Goal: Transaction & Acquisition: Book appointment/travel/reservation

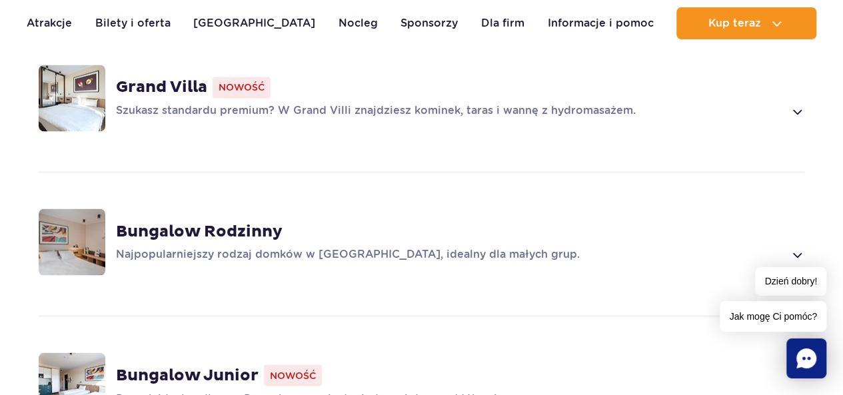
scroll to position [1067, 0]
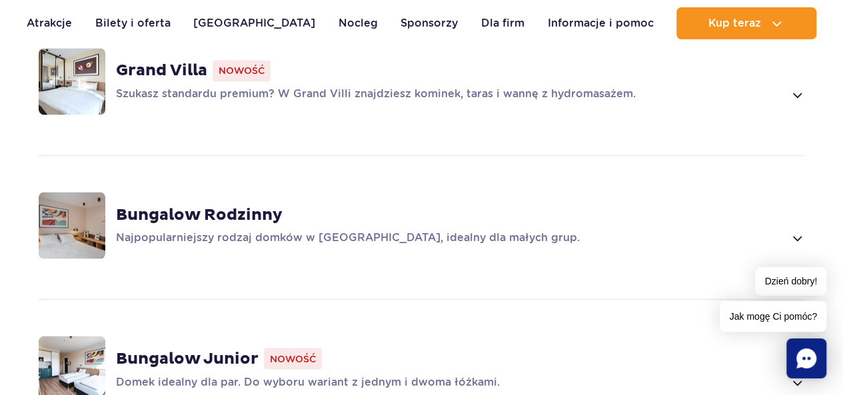
click at [81, 202] on img at bounding box center [72, 225] width 67 height 67
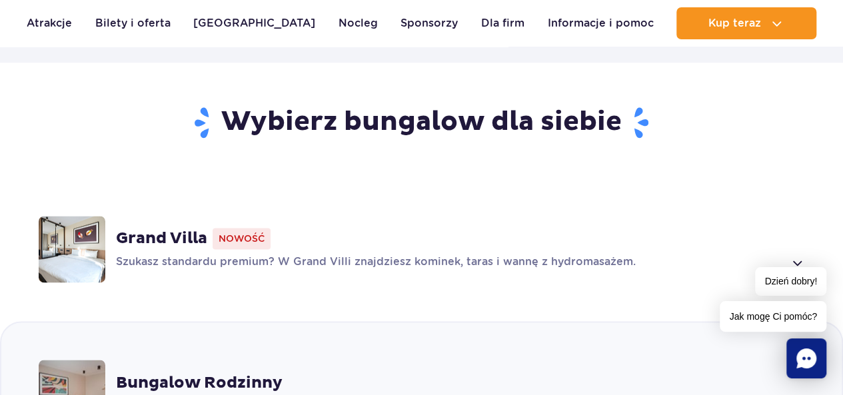
scroll to position [890, 0]
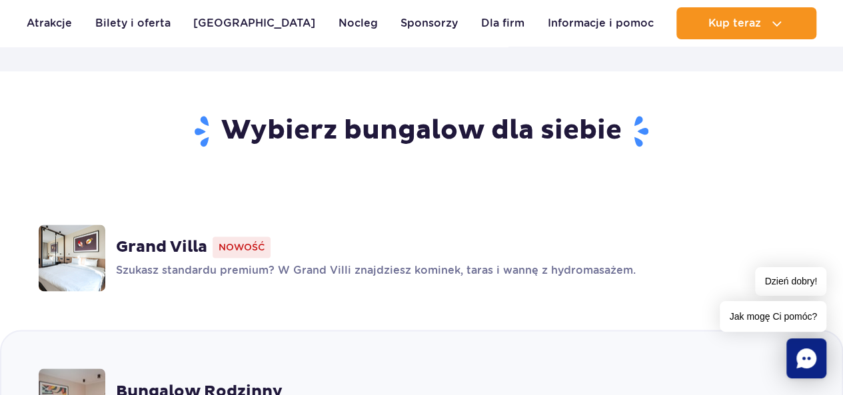
click at [87, 234] on img at bounding box center [72, 258] width 67 height 67
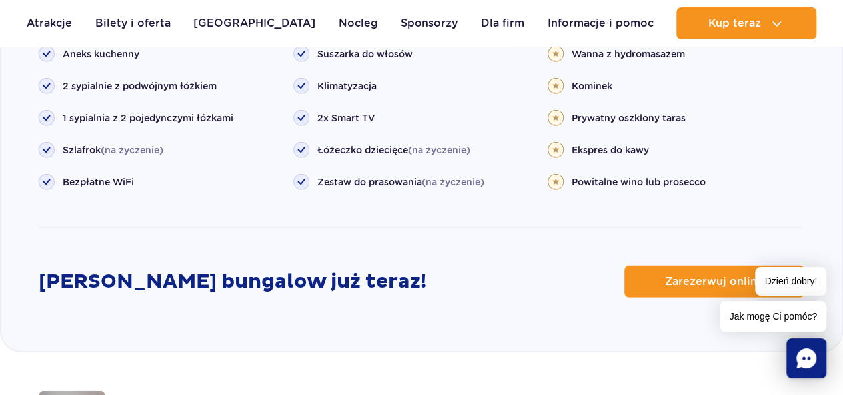
scroll to position [1661, 0]
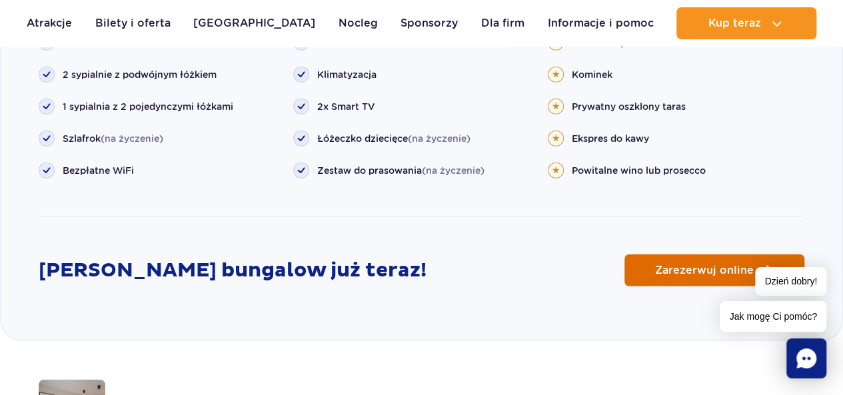
click at [732, 265] on span "Zarezerwuj online" at bounding box center [704, 270] width 99 height 11
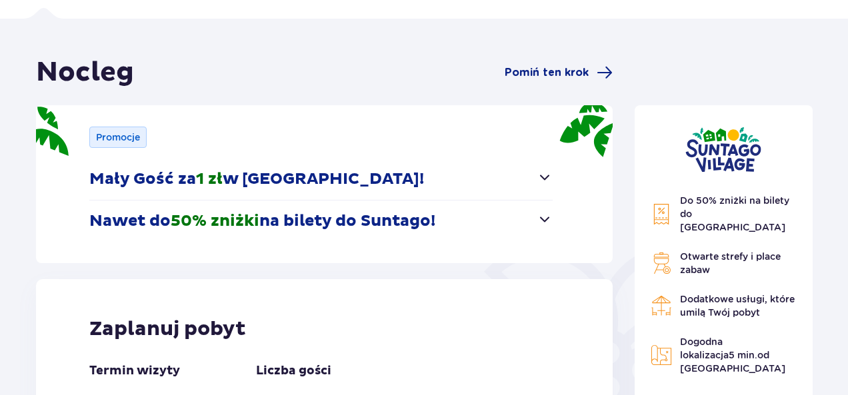
scroll to position [91, 0]
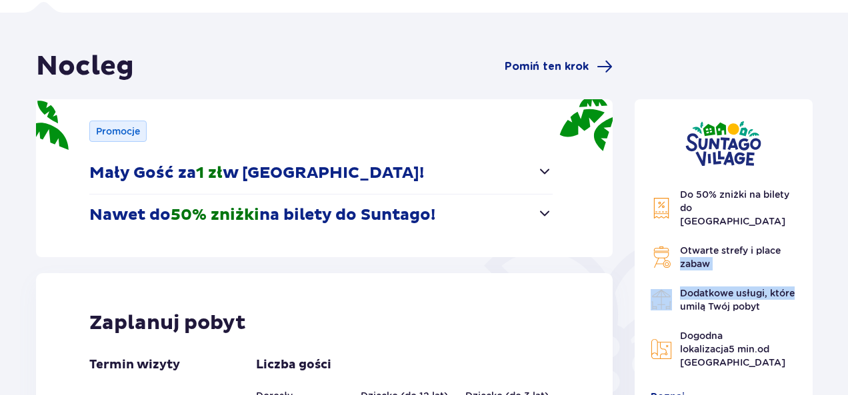
drag, startPoint x: 839, startPoint y: 241, endPoint x: 827, endPoint y: 284, distance: 44.8
click at [827, 284] on div "Nocleg Pomiń ten krok Promocje Mały Gość za 1 zł w [GEOGRAPHIC_DATA]! Noc za zł…" at bounding box center [424, 350] width 848 height 674
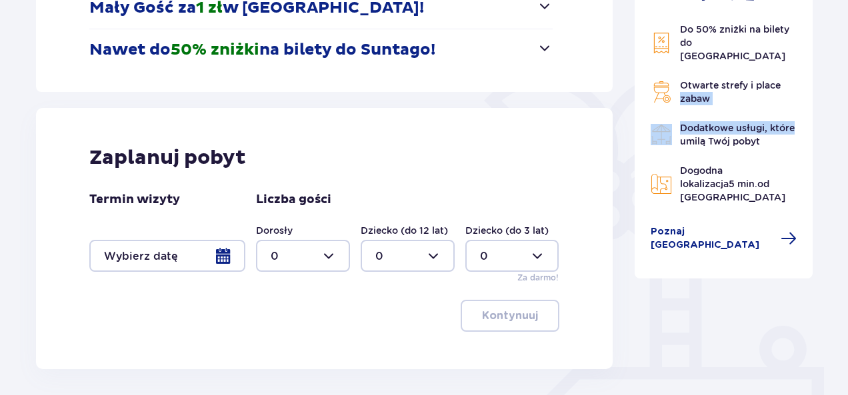
scroll to position [258, 0]
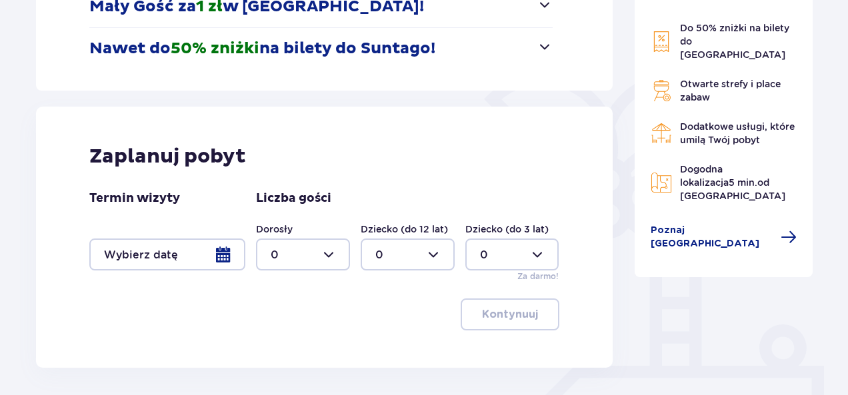
click at [225, 254] on div at bounding box center [167, 255] width 156 height 32
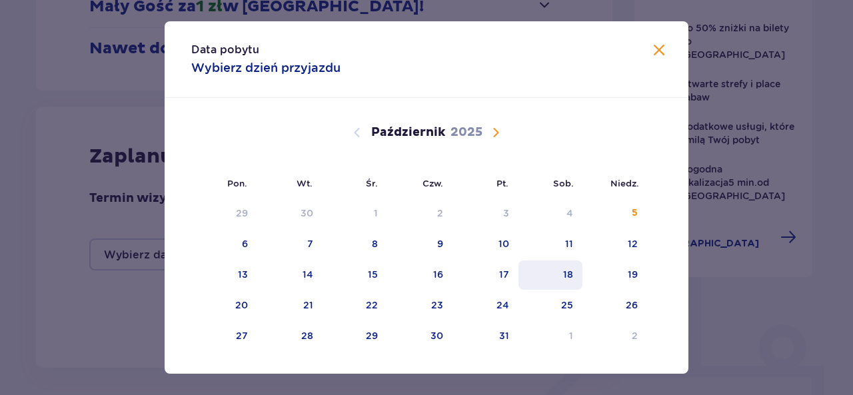
click at [568, 275] on div "18" at bounding box center [568, 274] width 10 height 13
click at [635, 277] on div "19" at bounding box center [633, 274] width 10 height 13
type input "[DATE] - [DATE]"
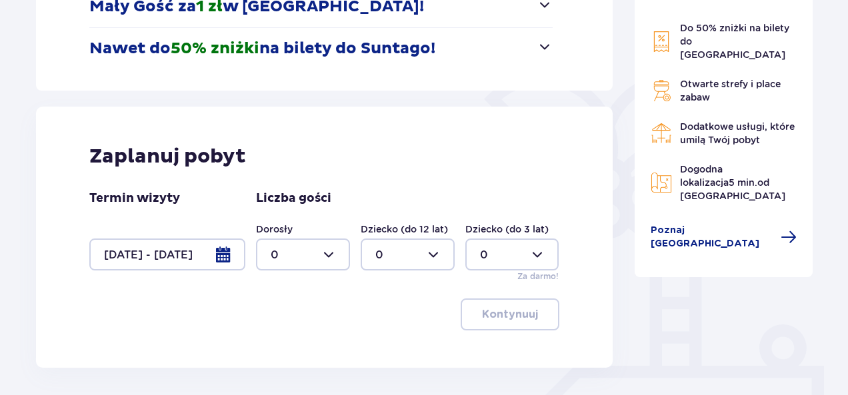
click at [327, 257] on div at bounding box center [303, 255] width 94 height 32
click at [315, 208] on div "3" at bounding box center [303, 208] width 65 height 15
type input "3"
click at [431, 255] on div at bounding box center [408, 255] width 94 height 32
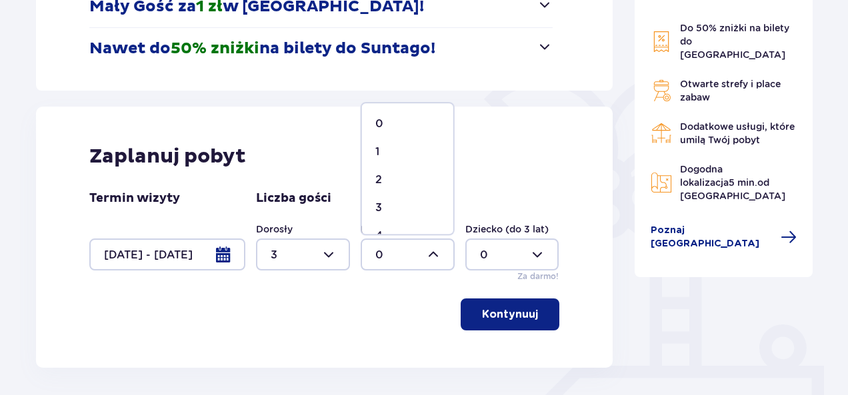
click at [417, 204] on div "3" at bounding box center [407, 208] width 65 height 15
type input "3"
click at [492, 313] on p "Kontynuuj" at bounding box center [510, 314] width 56 height 15
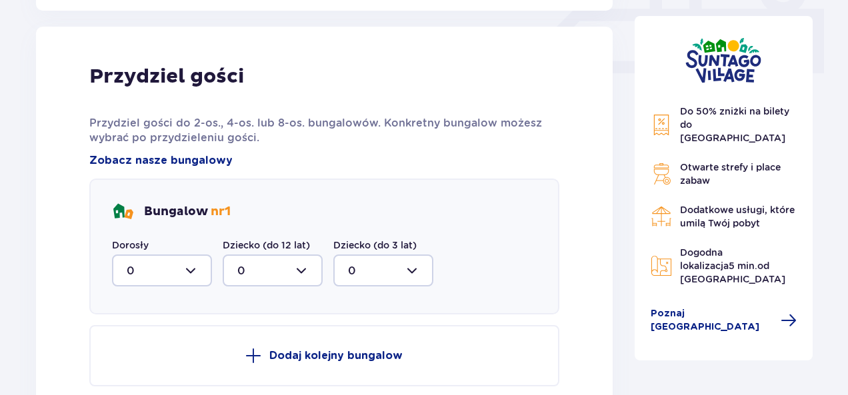
scroll to position [625, 0]
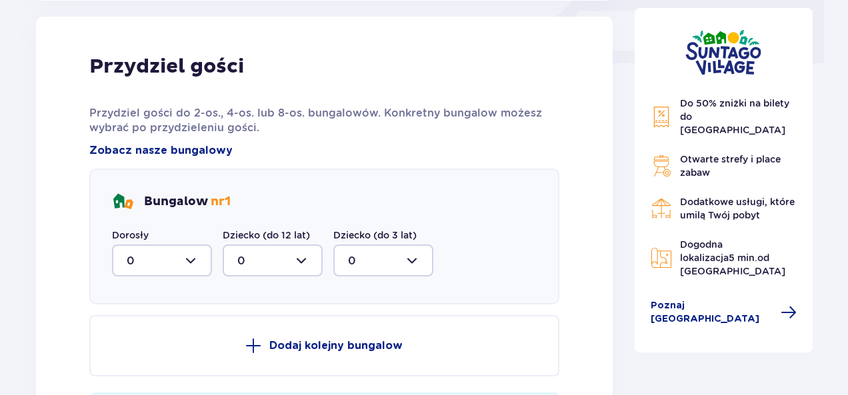
click at [192, 260] on div at bounding box center [162, 261] width 100 height 32
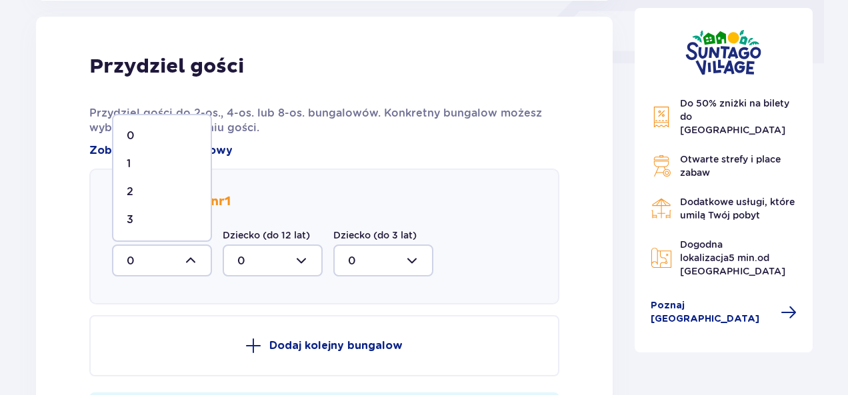
click at [167, 217] on div "3" at bounding box center [162, 220] width 71 height 15
type input "3"
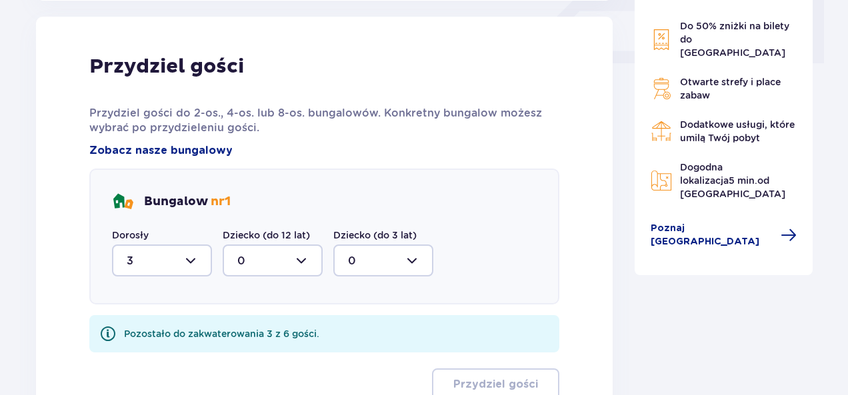
click at [301, 263] on div at bounding box center [273, 261] width 100 height 32
click at [269, 216] on div "3" at bounding box center [272, 220] width 71 height 15
type input "3"
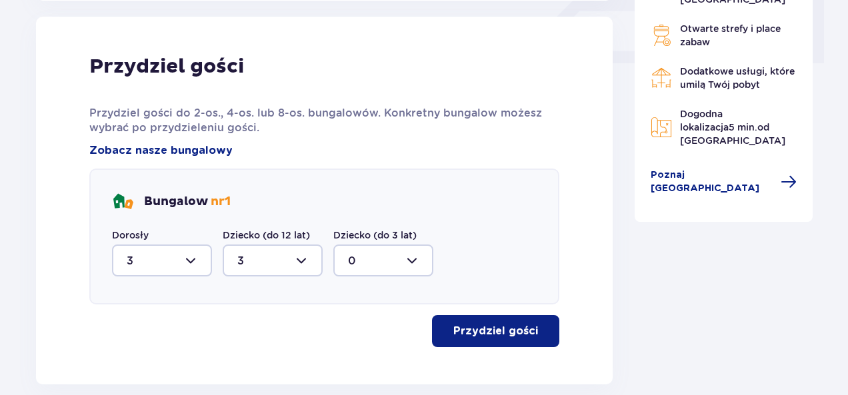
click at [468, 328] on p "Przydziel gości" at bounding box center [495, 331] width 85 height 15
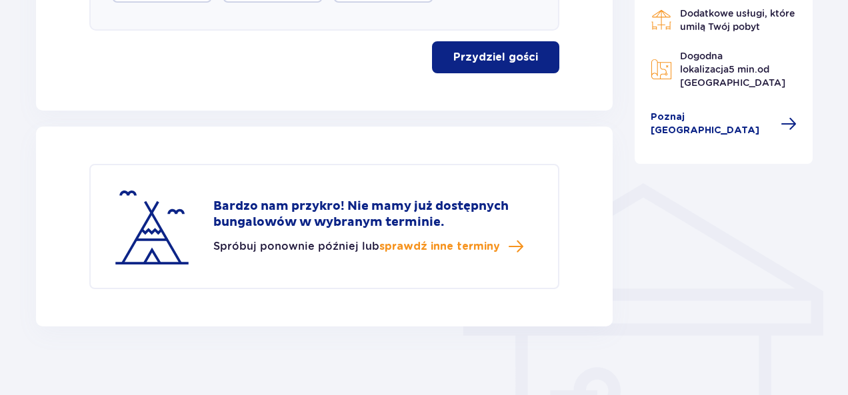
scroll to position [909, 0]
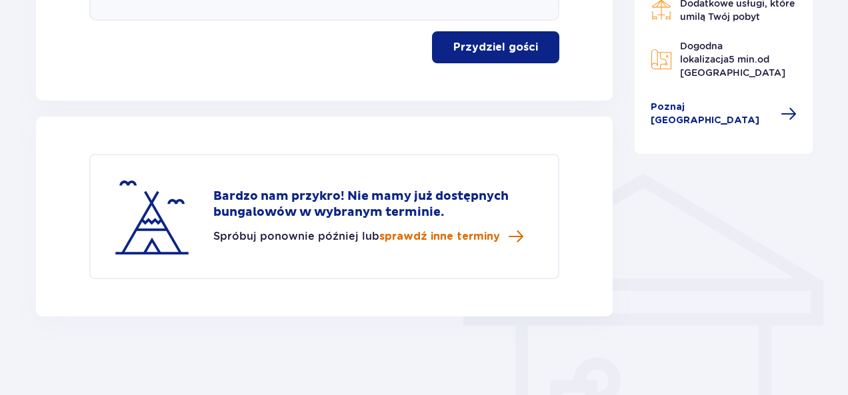
click at [417, 238] on span "sprawdź inne terminy" at bounding box center [439, 236] width 121 height 15
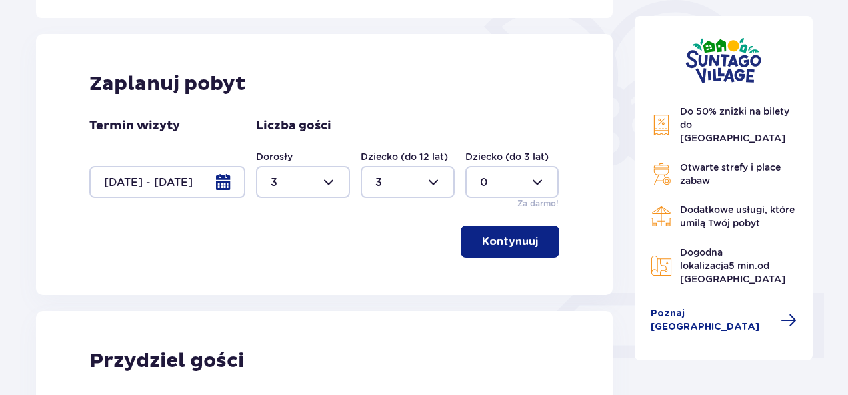
scroll to position [331, 0]
click at [224, 178] on div at bounding box center [167, 182] width 156 height 32
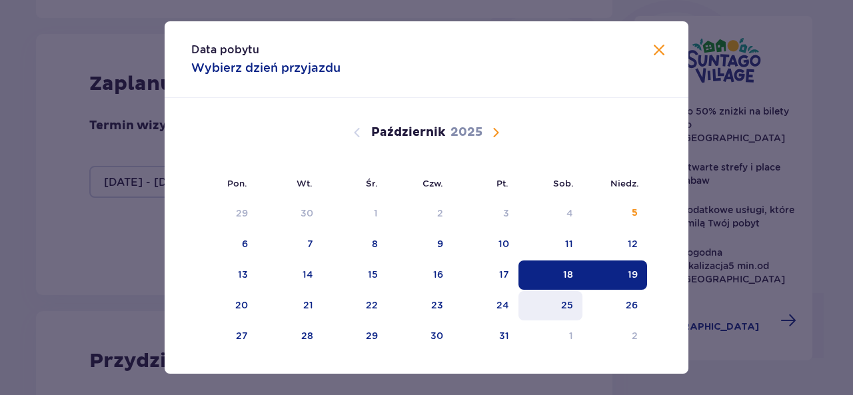
click at [565, 303] on div "25" at bounding box center [567, 305] width 12 height 13
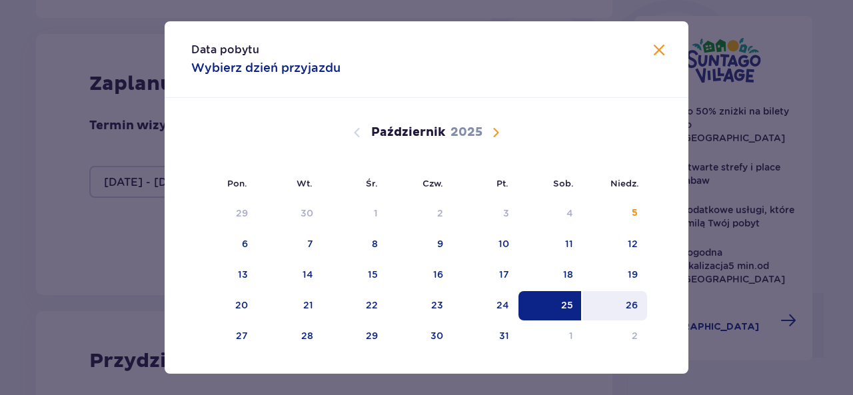
click at [637, 307] on div "26" at bounding box center [615, 305] width 65 height 29
type input "[DATE] - [DATE]"
type input "0"
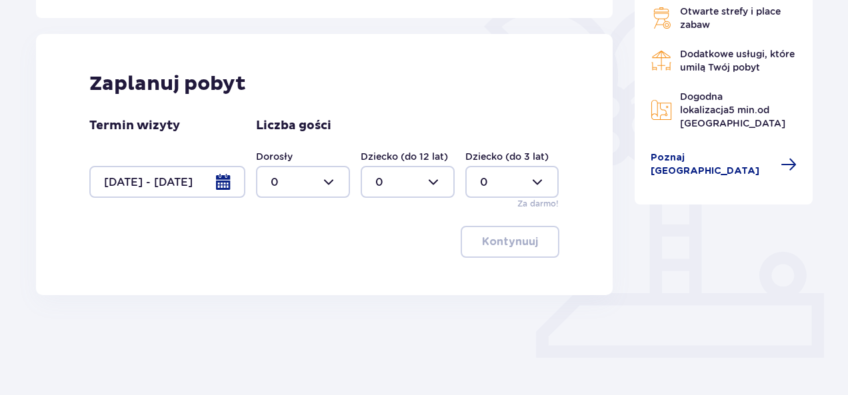
click at [329, 179] on div at bounding box center [303, 182] width 94 height 32
click at [291, 309] on div "3" at bounding box center [303, 306] width 65 height 15
type input "3"
click at [431, 187] on div at bounding box center [408, 182] width 94 height 32
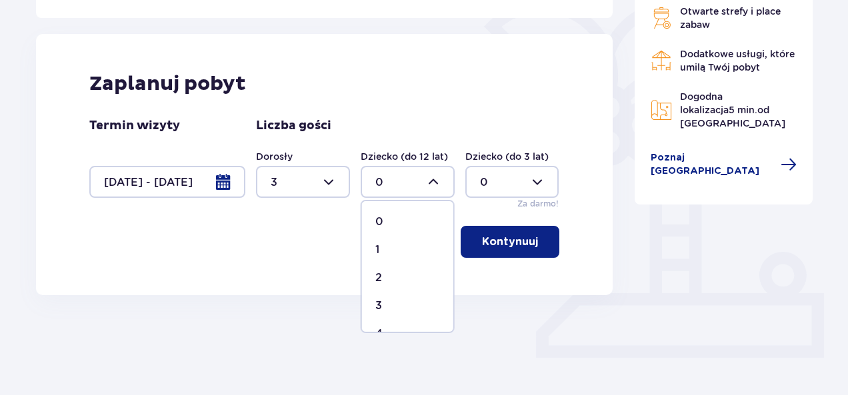
click at [379, 301] on p "3" at bounding box center [378, 306] width 7 height 15
type input "3"
click at [495, 237] on p "Kontynuuj" at bounding box center [510, 242] width 56 height 15
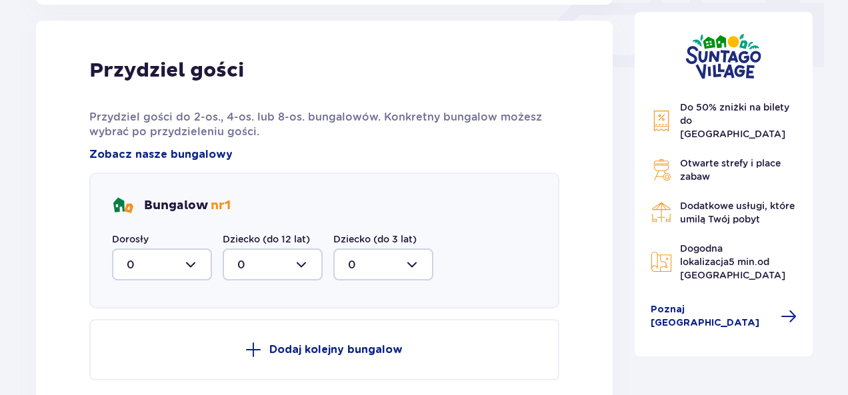
scroll to position [625, 0]
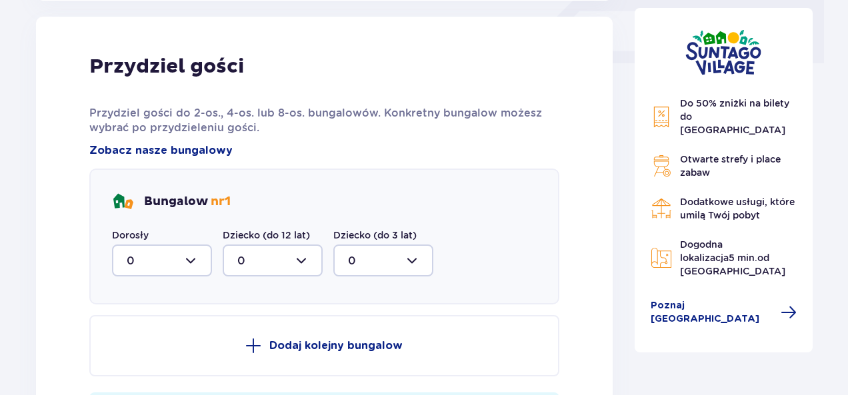
click at [190, 261] on div at bounding box center [162, 261] width 100 height 32
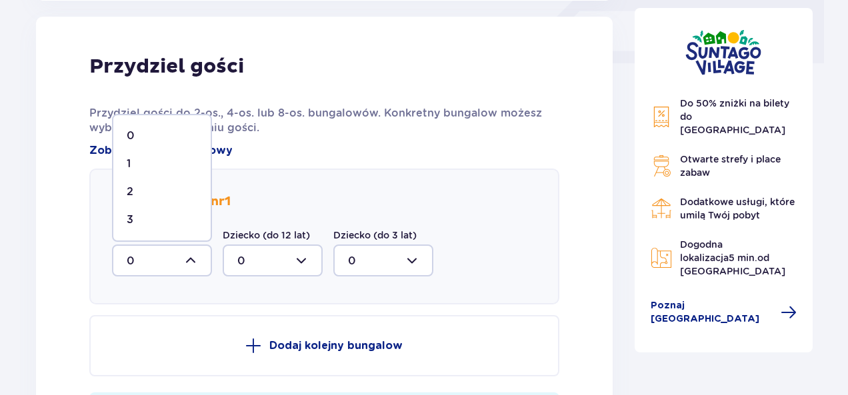
click at [180, 219] on div "3" at bounding box center [162, 220] width 71 height 15
type input "3"
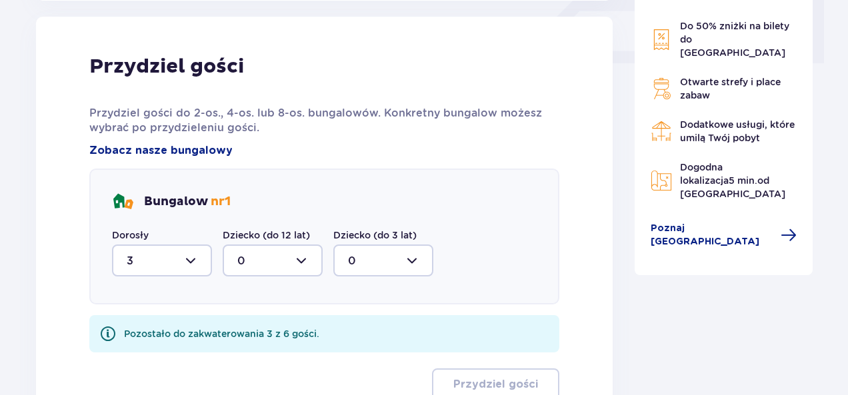
click at [299, 259] on div at bounding box center [273, 261] width 100 height 32
click at [273, 224] on div "3" at bounding box center [272, 220] width 71 height 15
type input "3"
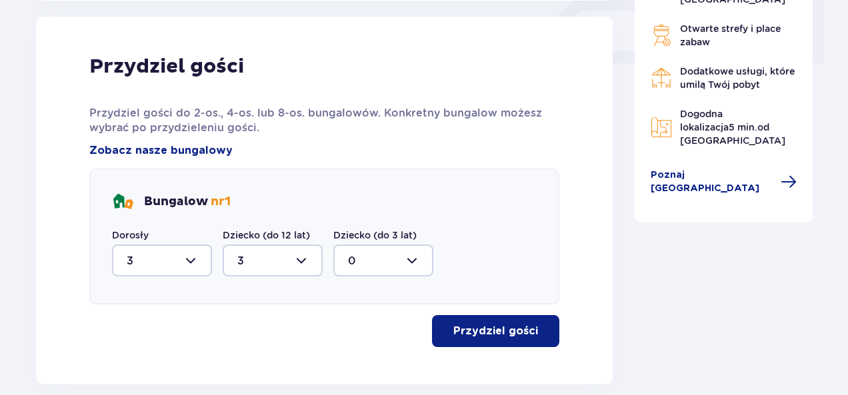
click at [469, 328] on p "Przydziel gości" at bounding box center [495, 331] width 85 height 15
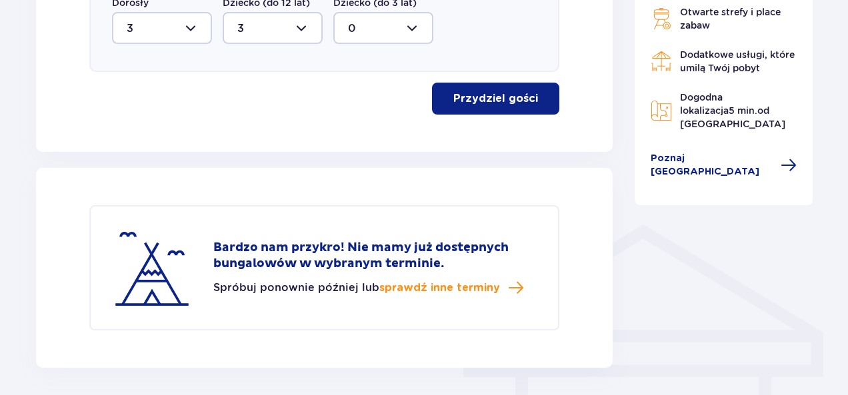
scroll to position [909, 0]
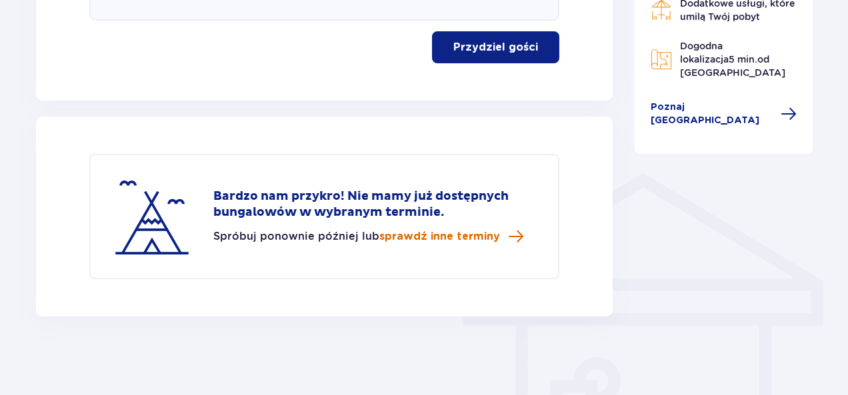
click at [453, 238] on span "sprawdź inne terminy" at bounding box center [439, 236] width 121 height 15
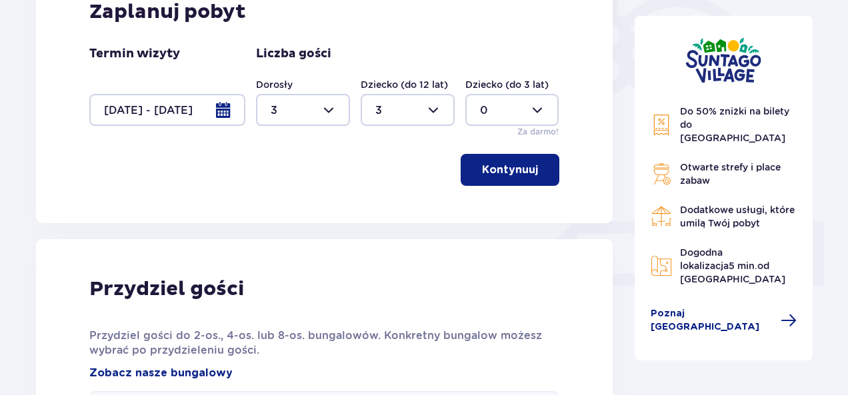
scroll to position [331, 0]
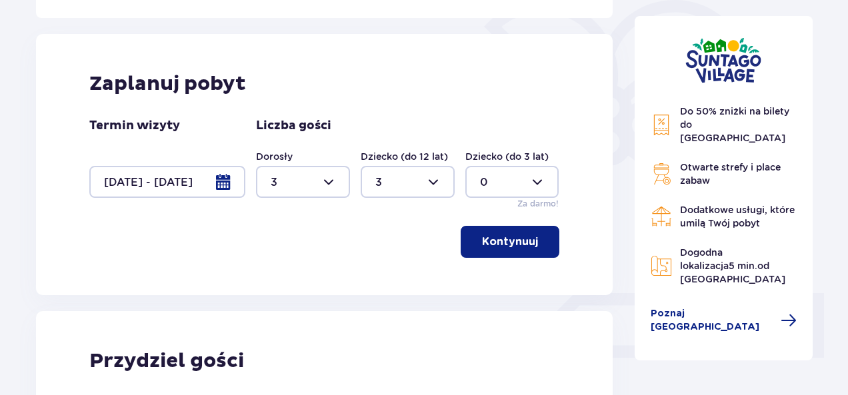
click at [224, 185] on div at bounding box center [167, 182] width 156 height 32
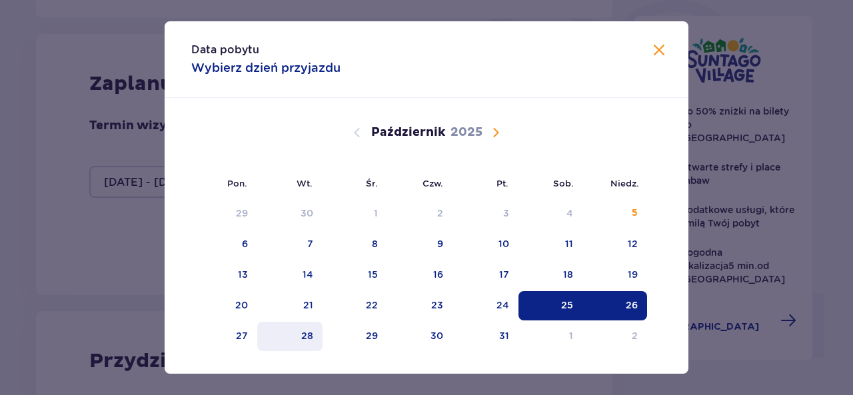
click at [306, 334] on div "28" at bounding box center [307, 335] width 12 height 13
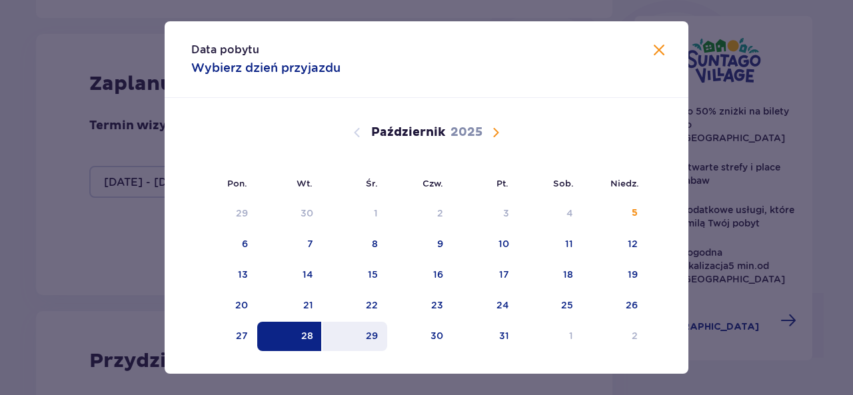
click at [373, 337] on div "29" at bounding box center [372, 335] width 12 height 13
type input "[DATE] - [DATE]"
type input "0"
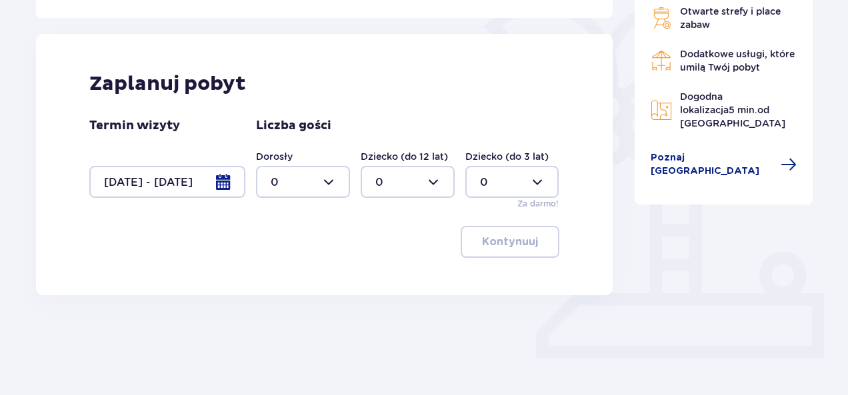
click at [331, 179] on div at bounding box center [303, 182] width 94 height 32
click at [284, 305] on div "3" at bounding box center [303, 306] width 65 height 15
type input "3"
click at [431, 178] on div at bounding box center [408, 182] width 94 height 32
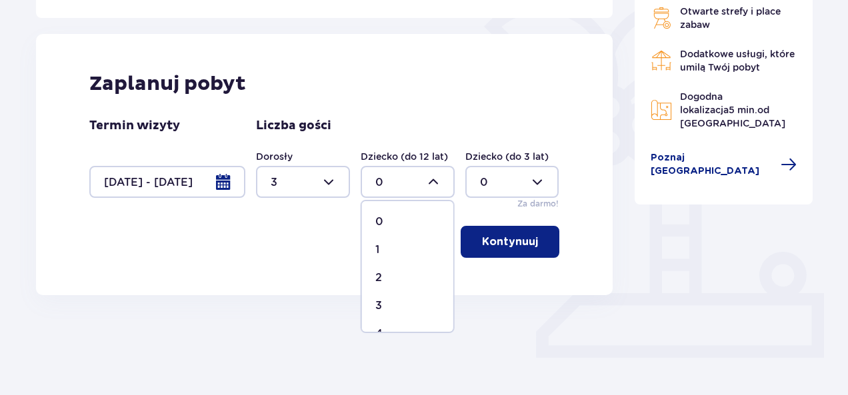
click at [377, 305] on p "3" at bounding box center [378, 306] width 7 height 15
type input "3"
click at [483, 236] on p "Kontynuuj" at bounding box center [510, 242] width 56 height 15
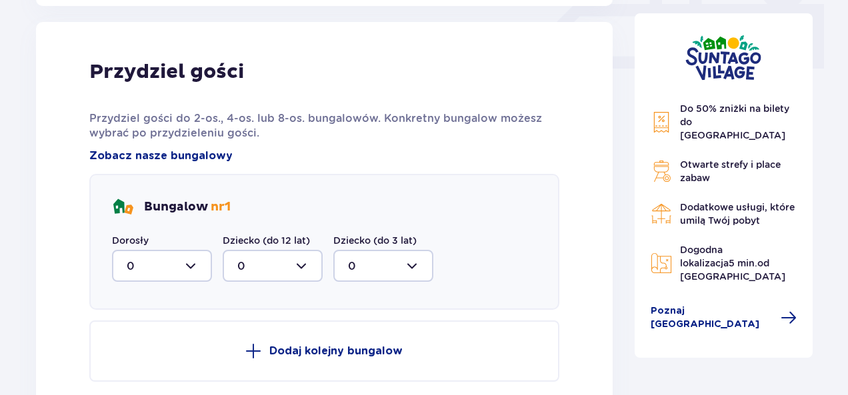
scroll to position [625, 0]
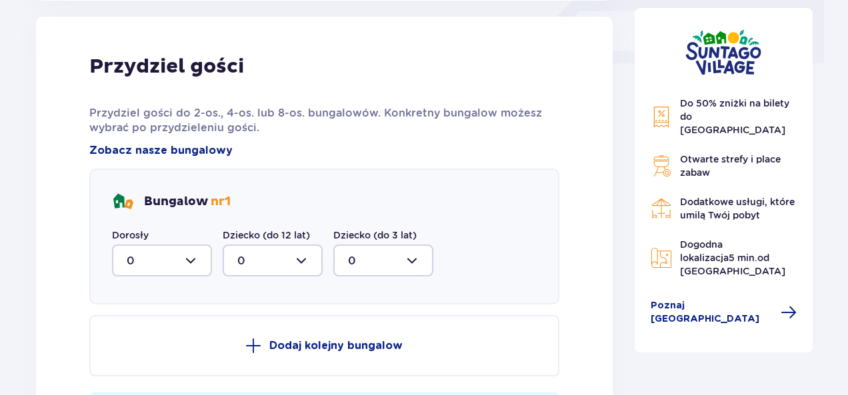
click at [195, 260] on div at bounding box center [162, 261] width 100 height 32
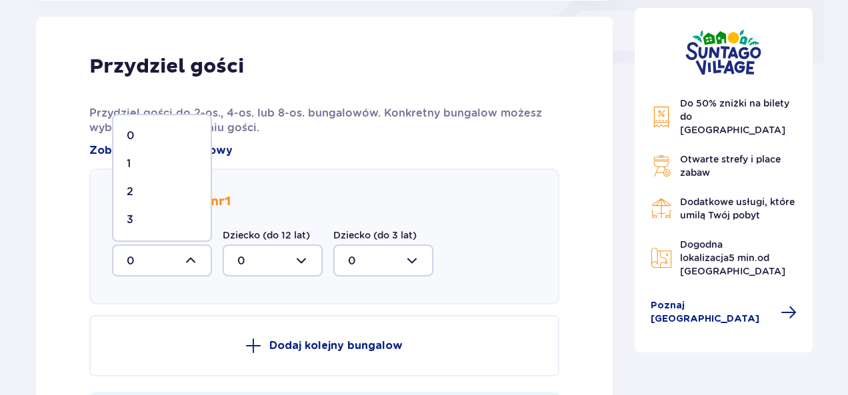
click at [165, 213] on div "3" at bounding box center [162, 220] width 71 height 15
type input "3"
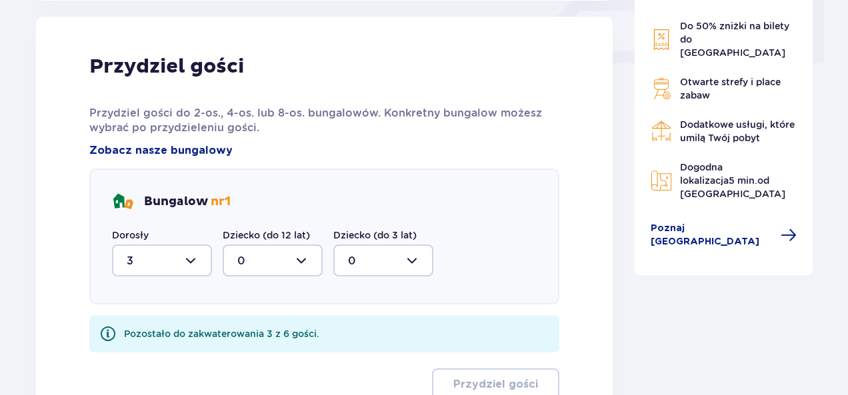
click at [305, 258] on div at bounding box center [273, 261] width 100 height 32
click at [281, 218] on div "3" at bounding box center [272, 220] width 71 height 15
type input "3"
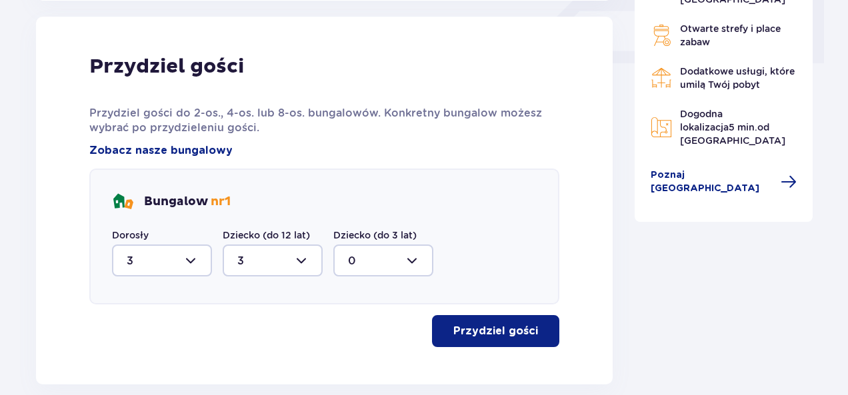
click at [469, 326] on p "Przydziel gości" at bounding box center [495, 331] width 85 height 15
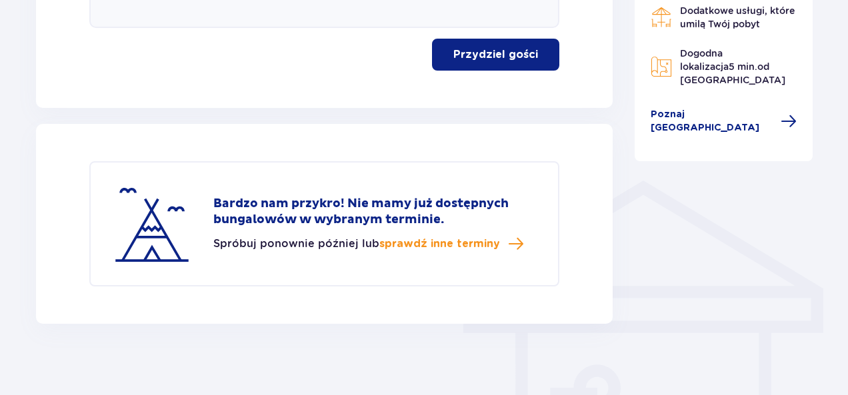
scroll to position [909, 0]
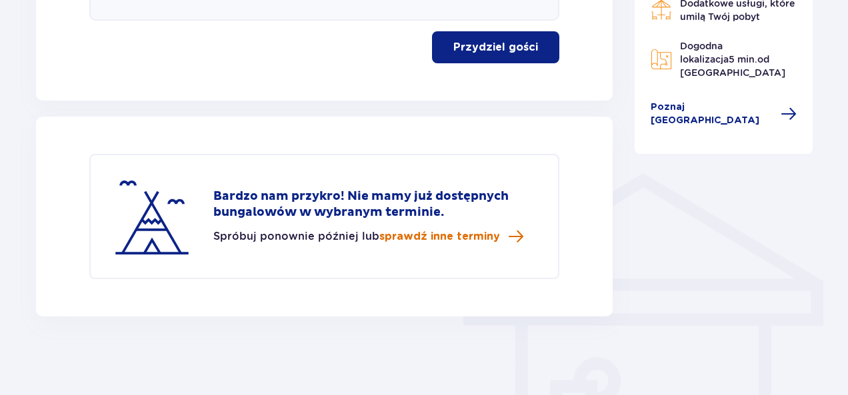
click at [404, 241] on span "sprawdź inne terminy" at bounding box center [439, 236] width 121 height 15
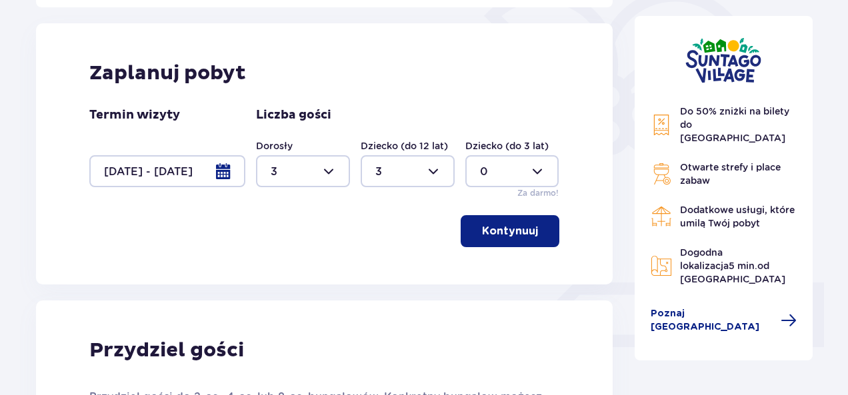
scroll to position [331, 0]
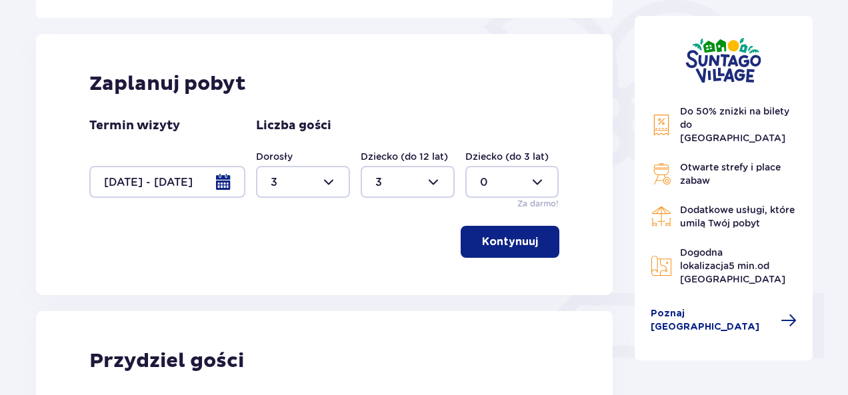
click at [221, 187] on div at bounding box center [167, 182] width 156 height 32
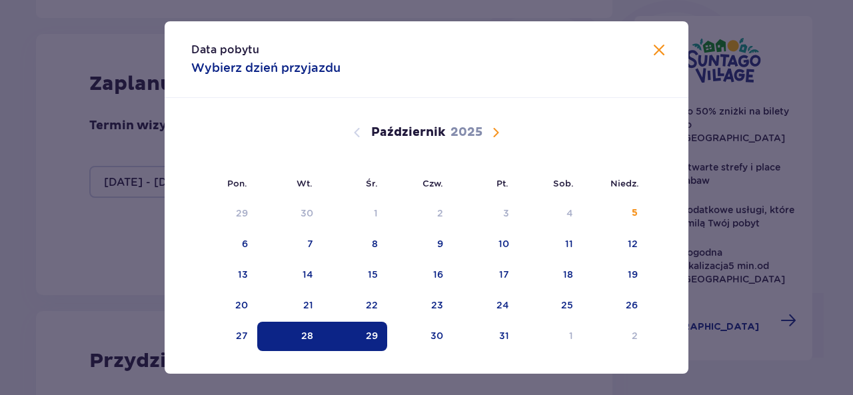
click at [494, 133] on span "Następny miesiąc" at bounding box center [496, 133] width 16 height 16
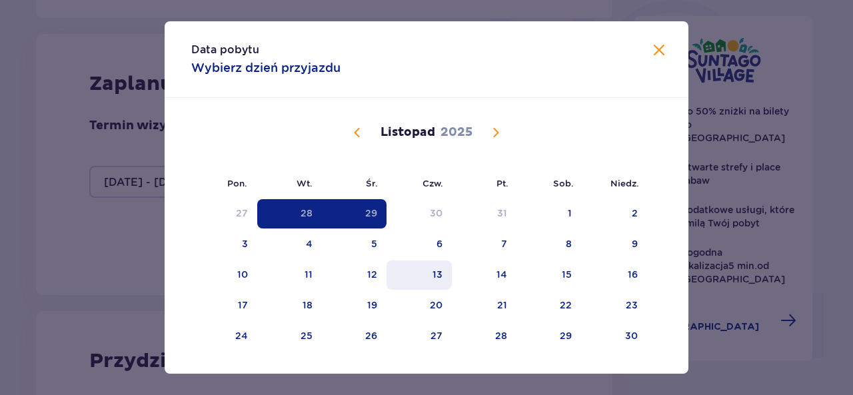
click at [433, 274] on div "13" at bounding box center [438, 274] width 10 height 13
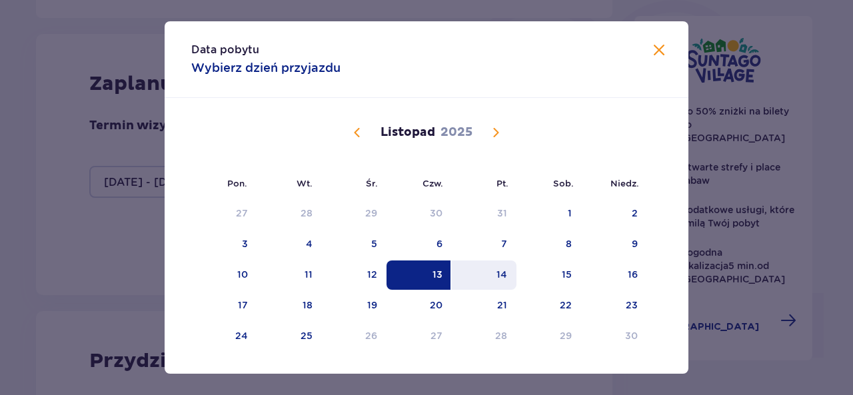
click at [499, 273] on div "14" at bounding box center [502, 274] width 11 height 13
type input "[DATE] - [DATE]"
type input "0"
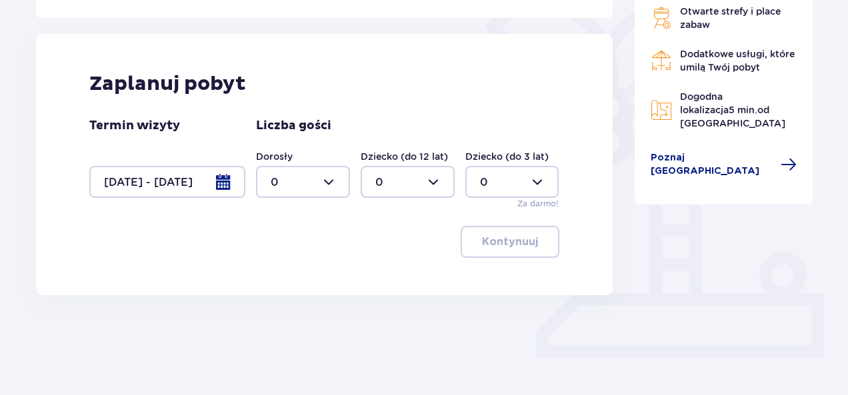
click at [326, 180] on div at bounding box center [303, 182] width 94 height 32
click at [284, 309] on div "3" at bounding box center [303, 306] width 65 height 15
type input "3"
click at [435, 183] on div at bounding box center [408, 182] width 94 height 32
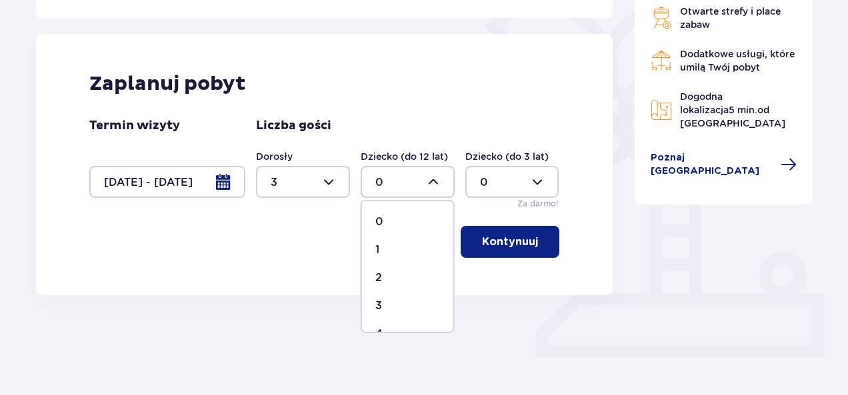
click at [377, 305] on p "3" at bounding box center [378, 306] width 7 height 15
type input "3"
click at [511, 246] on p "Kontynuuj" at bounding box center [510, 242] width 56 height 15
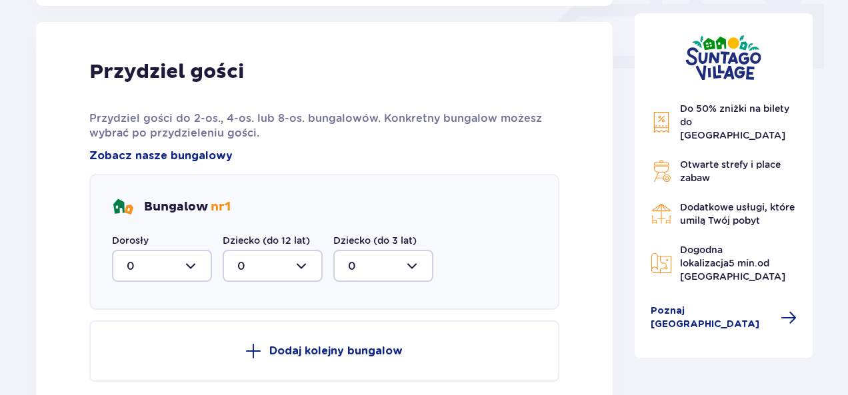
scroll to position [625, 0]
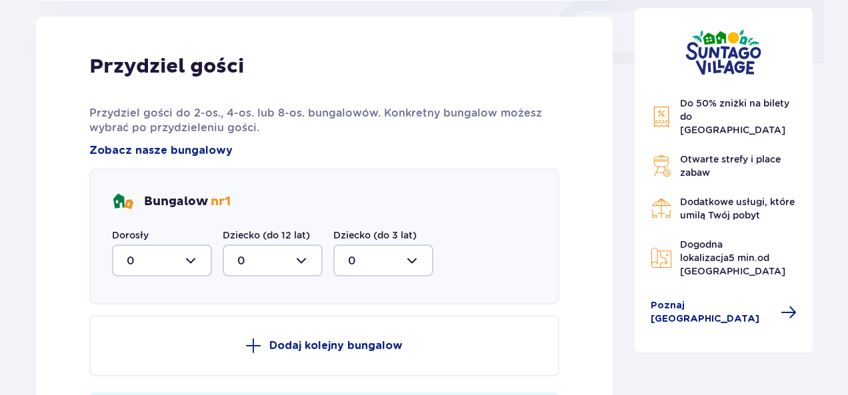
click at [189, 261] on div at bounding box center [162, 261] width 100 height 32
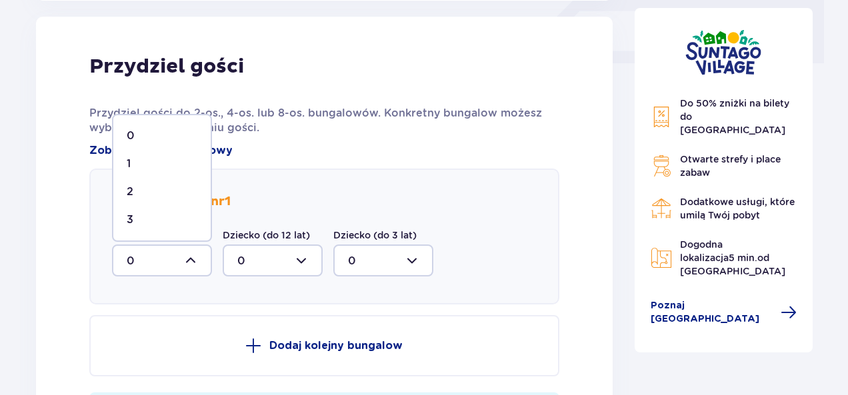
click at [180, 219] on div "3" at bounding box center [162, 220] width 71 height 15
type input "3"
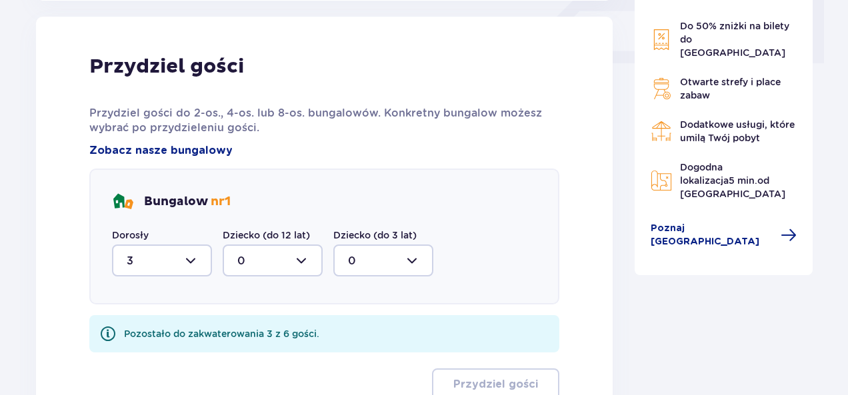
click at [305, 255] on div at bounding box center [273, 261] width 100 height 32
click at [255, 225] on div "3" at bounding box center [272, 220] width 71 height 15
type input "3"
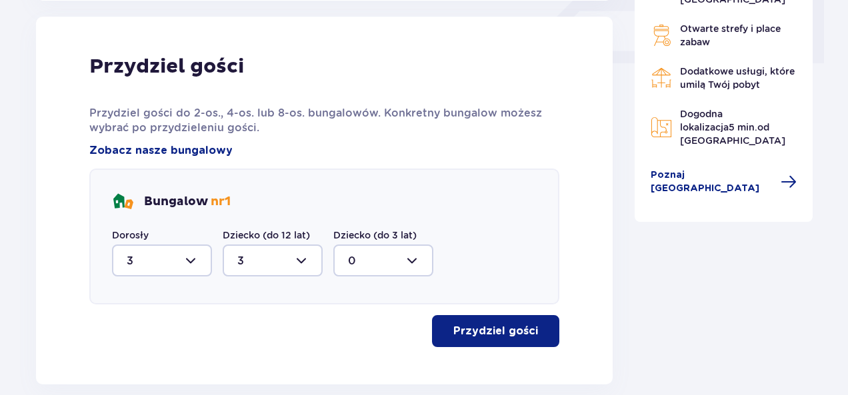
click at [472, 330] on p "Przydziel gości" at bounding box center [495, 331] width 85 height 15
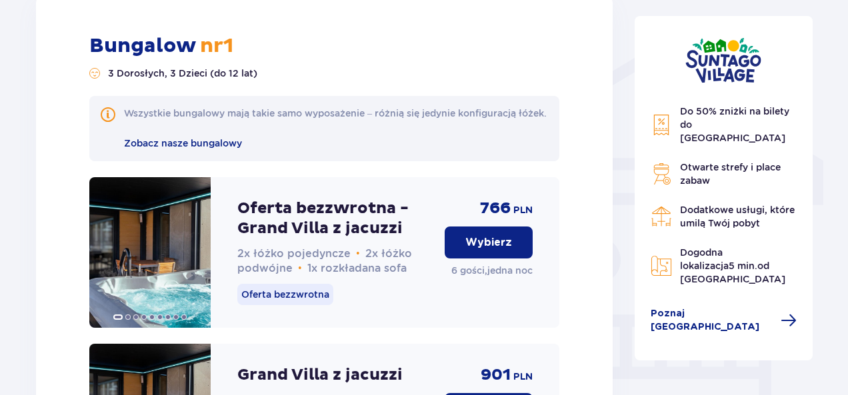
scroll to position [1036, 0]
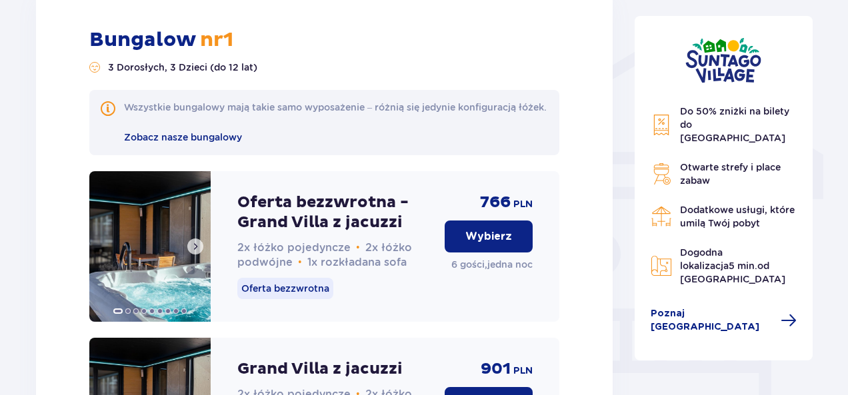
click at [137, 275] on img at bounding box center [149, 246] width 121 height 151
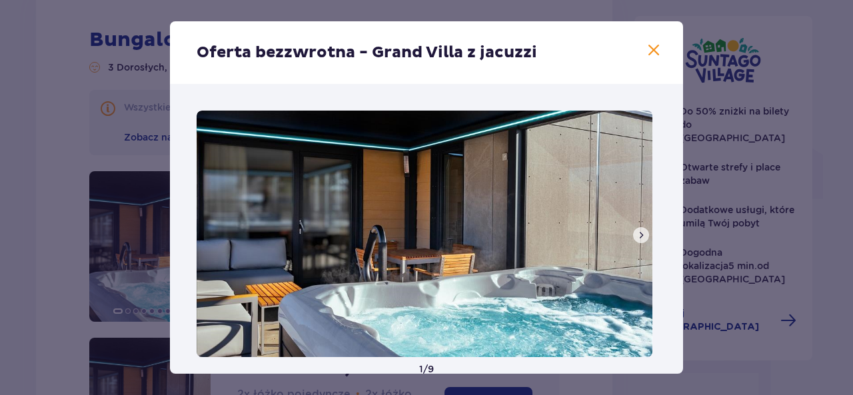
click at [638, 234] on span at bounding box center [641, 235] width 11 height 11
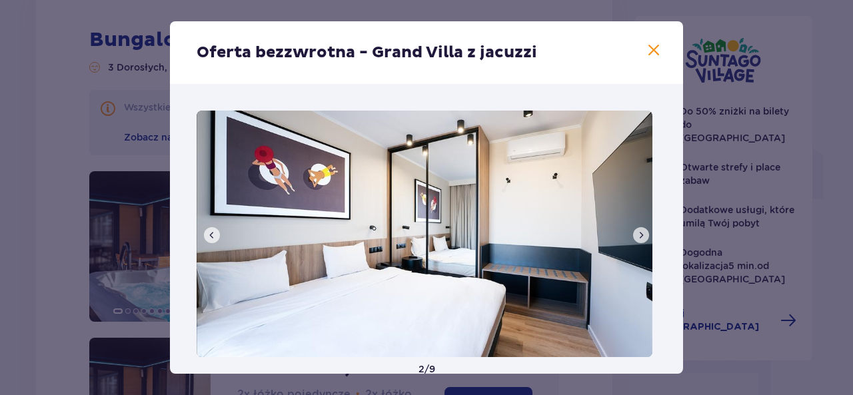
click at [638, 234] on span at bounding box center [641, 235] width 11 height 11
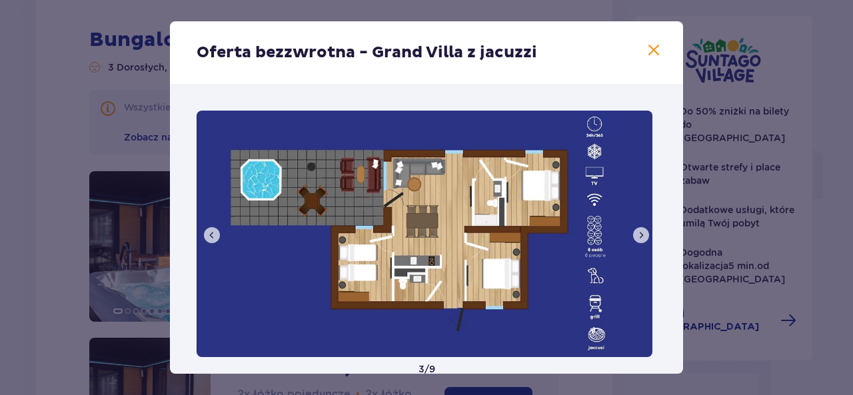
click at [638, 234] on span at bounding box center [641, 235] width 11 height 11
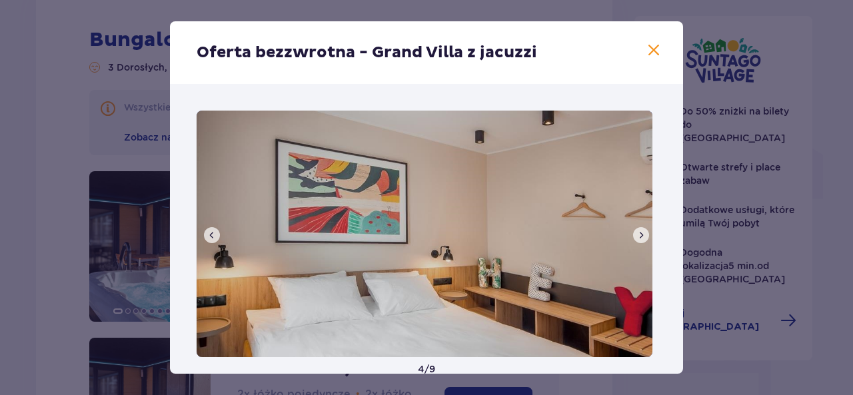
click at [638, 234] on span at bounding box center [641, 235] width 11 height 11
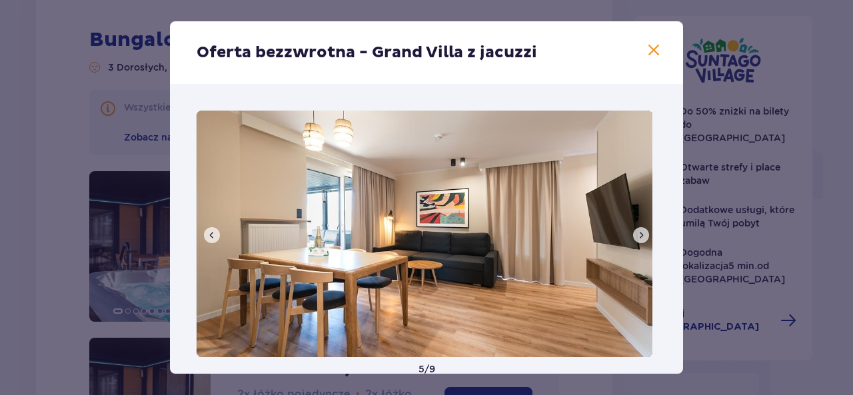
click at [638, 234] on span at bounding box center [641, 235] width 11 height 11
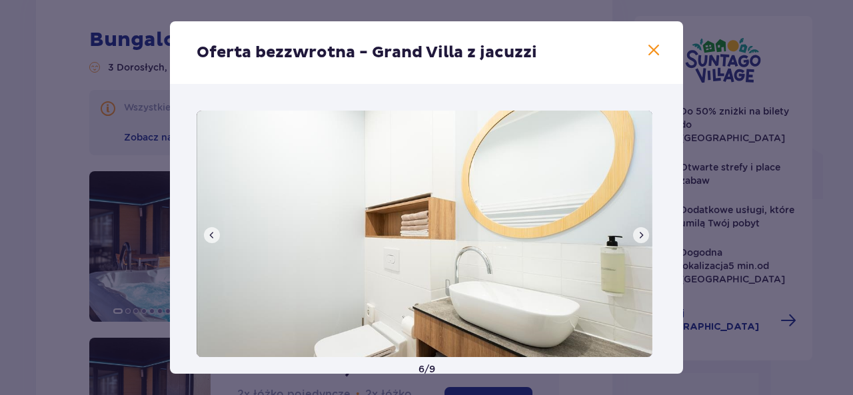
click at [638, 234] on span at bounding box center [641, 235] width 11 height 11
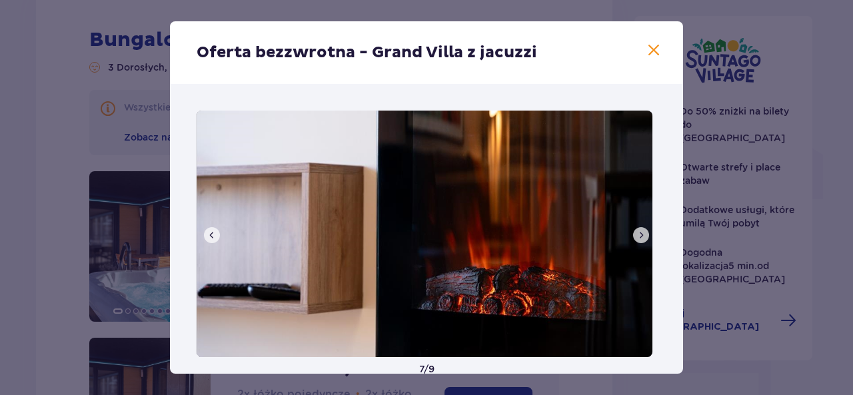
click at [638, 234] on span at bounding box center [641, 235] width 11 height 11
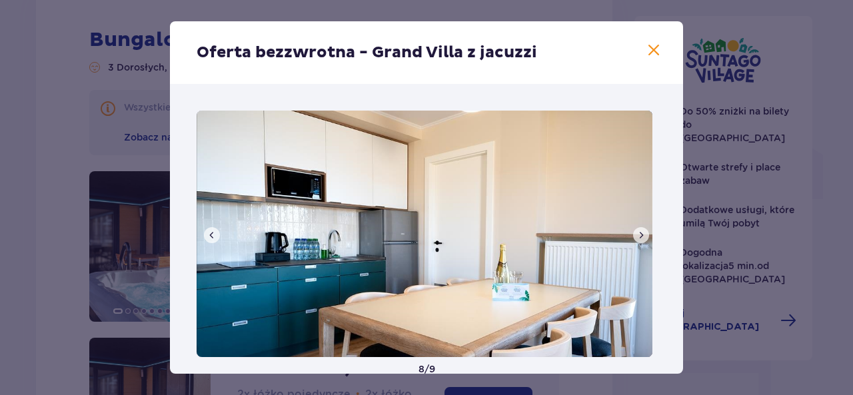
click at [638, 234] on span at bounding box center [641, 235] width 11 height 11
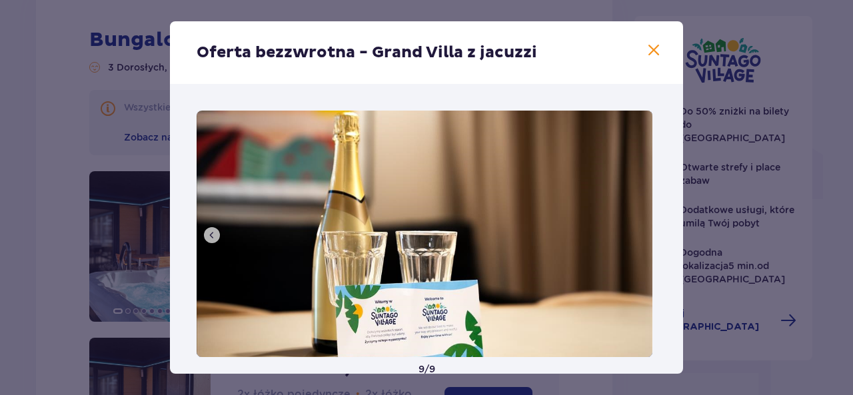
click at [638, 234] on img at bounding box center [425, 234] width 456 height 247
click at [648, 48] on span at bounding box center [654, 51] width 16 height 16
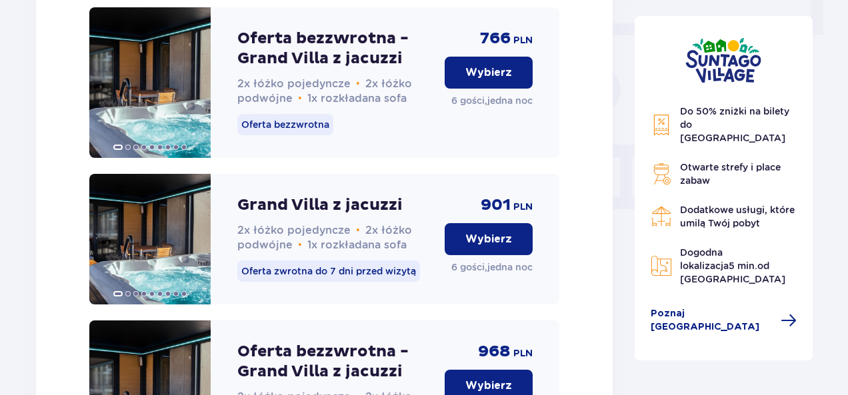
scroll to position [1036, 0]
